Goal: Information Seeking & Learning: Learn about a topic

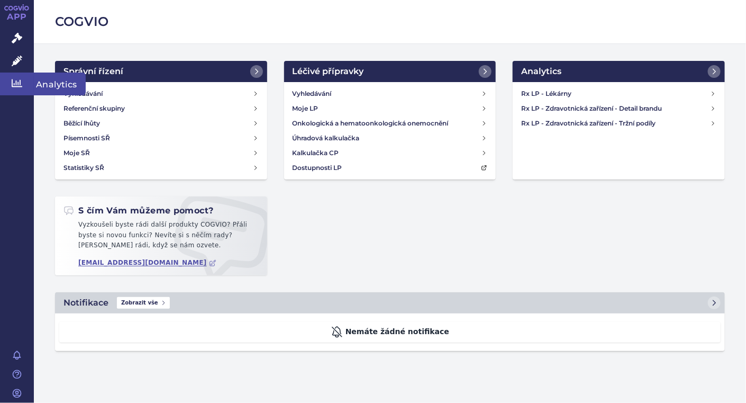
click at [13, 86] on icon at bounding box center [17, 83] width 11 height 11
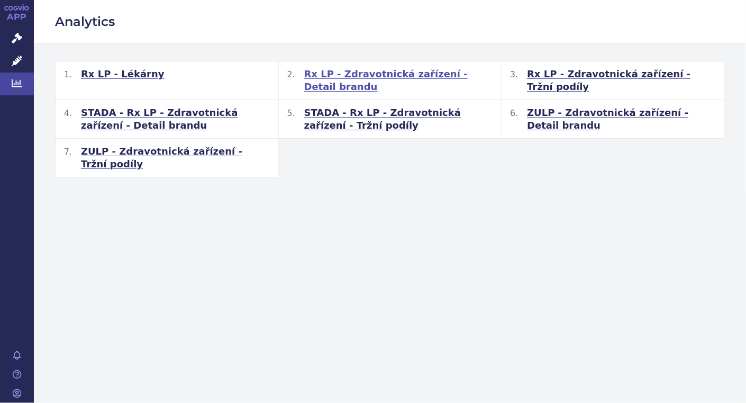
click at [389, 74] on span "Rx LP - Zdravotnická zařízení - Detail brandu" at bounding box center [398, 80] width 189 height 25
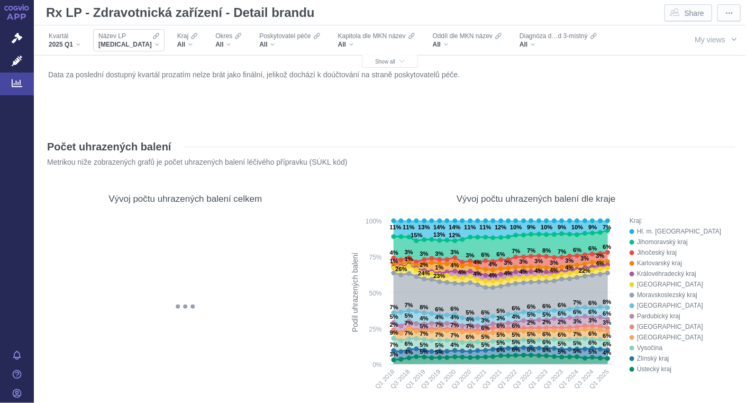
click at [133, 46] on div "XARELTO" at bounding box center [128, 44] width 61 height 8
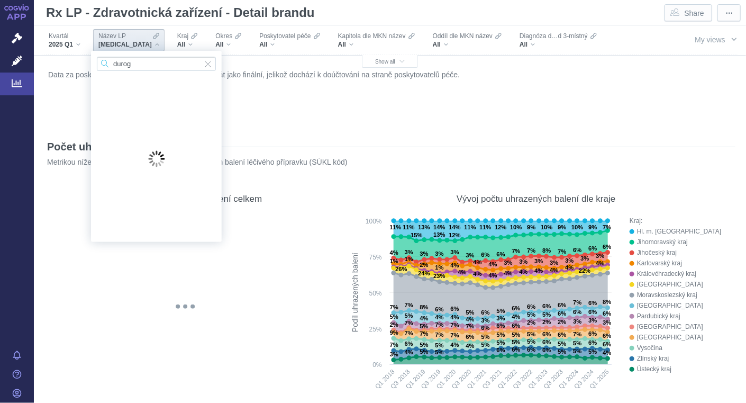
type input "duroge"
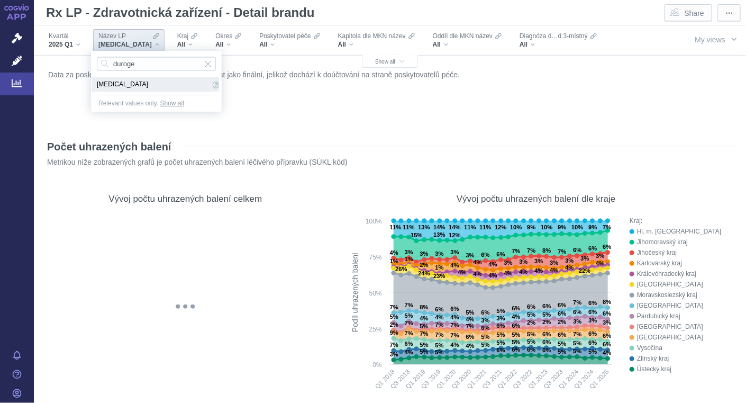
click at [131, 85] on span "DUROGESIC" at bounding box center [153, 84] width 113 height 12
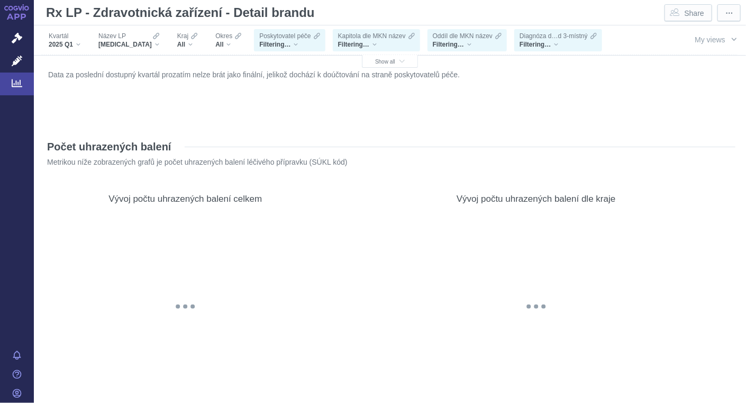
click at [498, 133] on div "Počet uhrazených balení Metrikou níže zobrazených grafů je počet uhrazených bal…" at bounding box center [389, 153] width 691 height 46
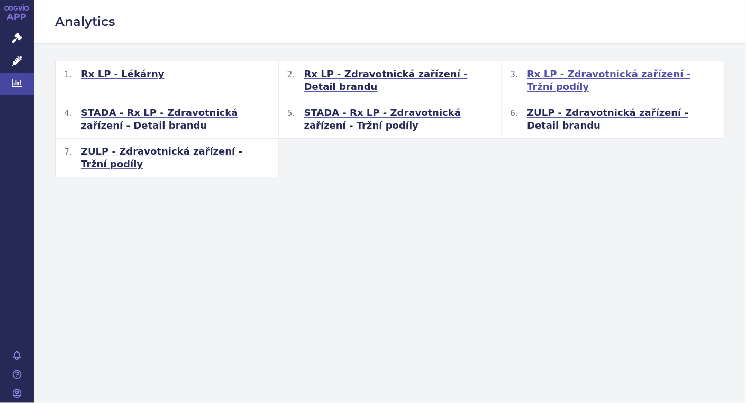
click at [638, 74] on span "Rx LP - Zdravotnická zařízení - Tržní podíly" at bounding box center [621, 80] width 189 height 25
